Goal: Task Accomplishment & Management: Use online tool/utility

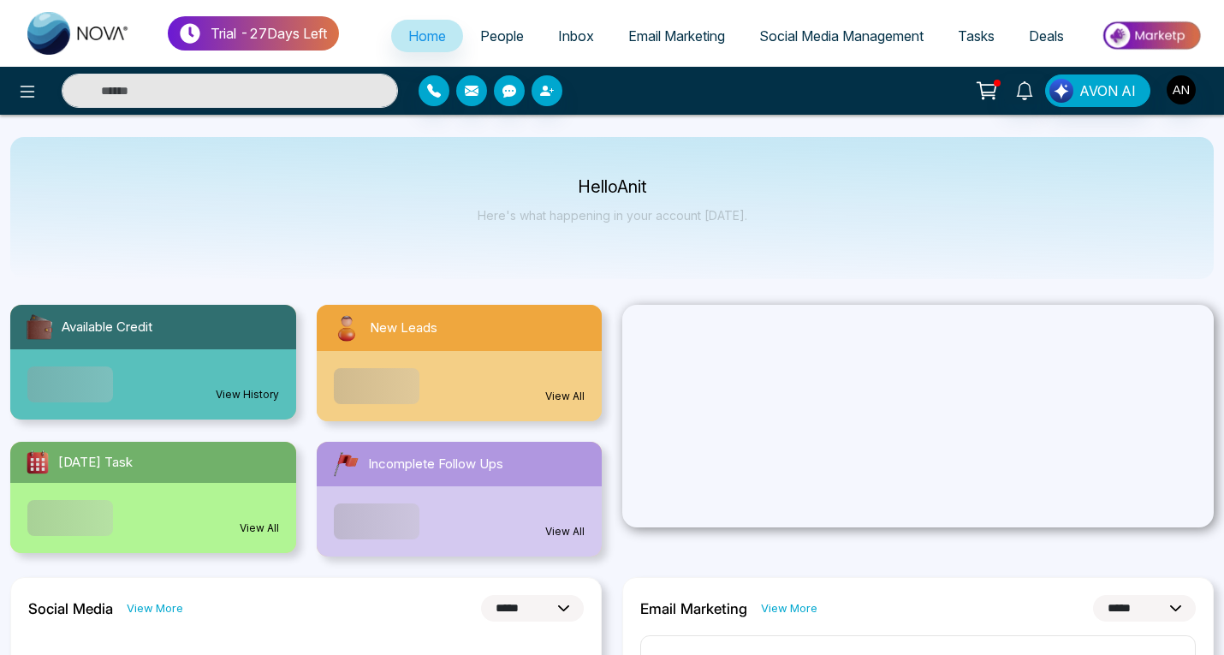
select select "*"
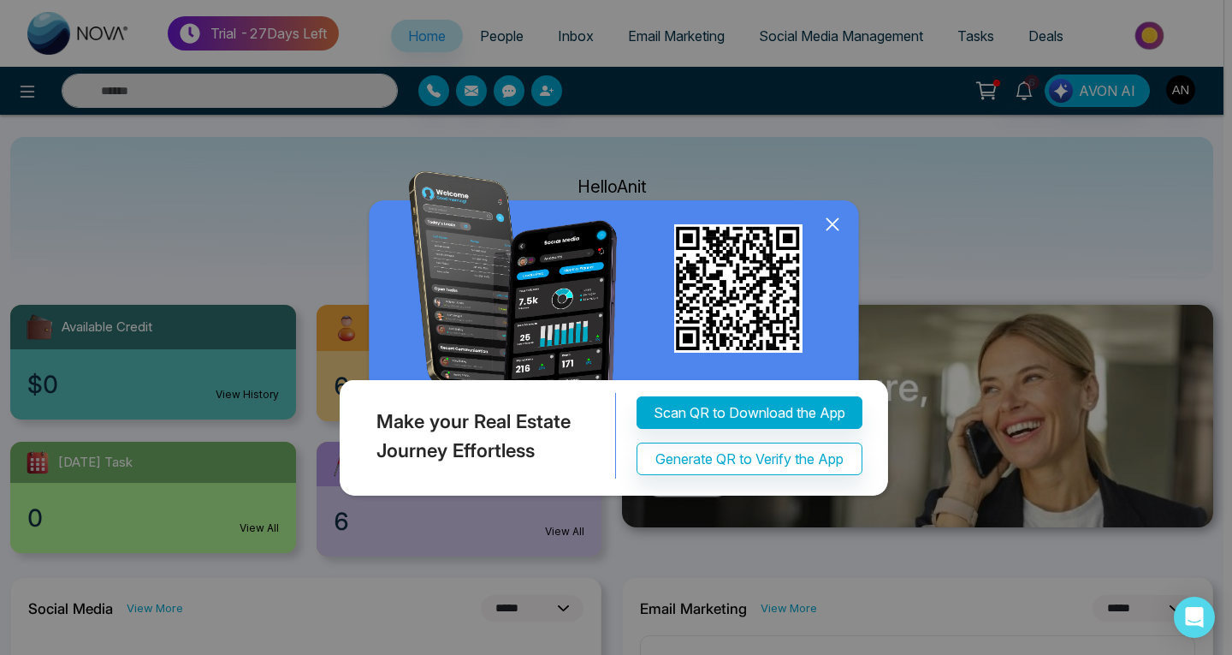
click at [834, 222] on icon at bounding box center [833, 224] width 26 height 26
